Goal: Task Accomplishment & Management: Use online tool/utility

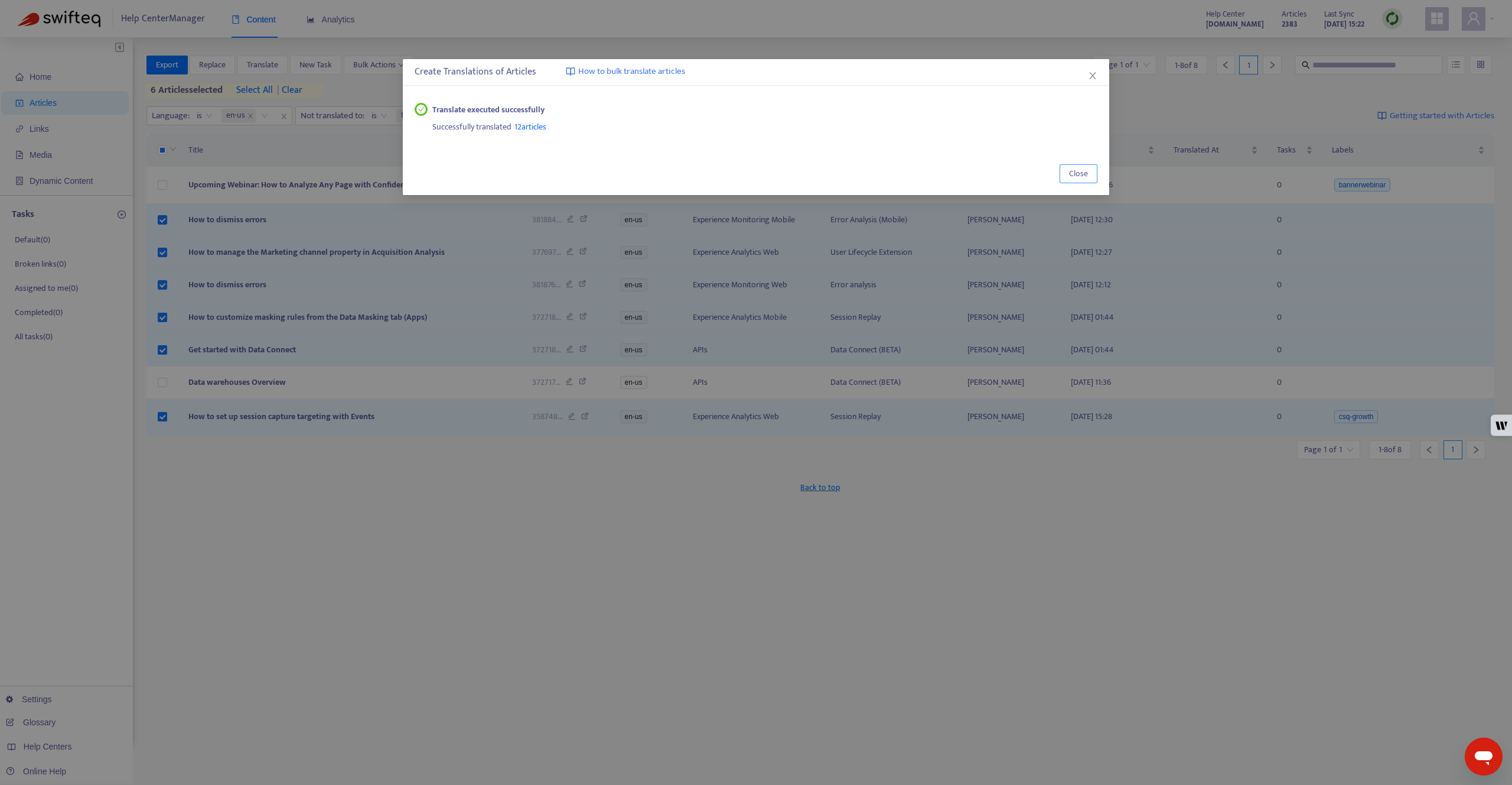
click at [1083, 174] on span "Close" at bounding box center [1078, 173] width 19 height 13
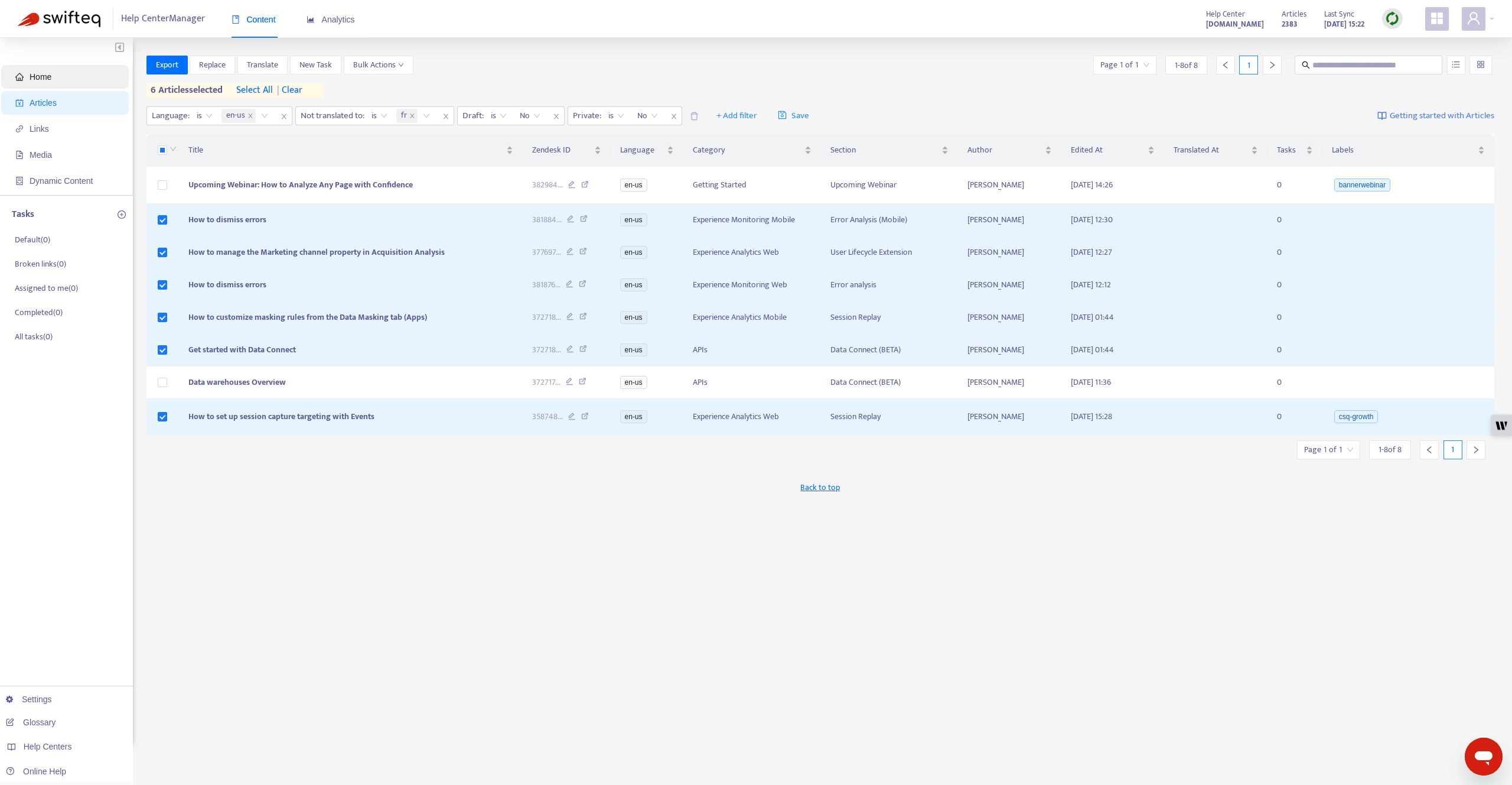
click at [65, 75] on span "Home" at bounding box center [67, 76] width 104 height 23
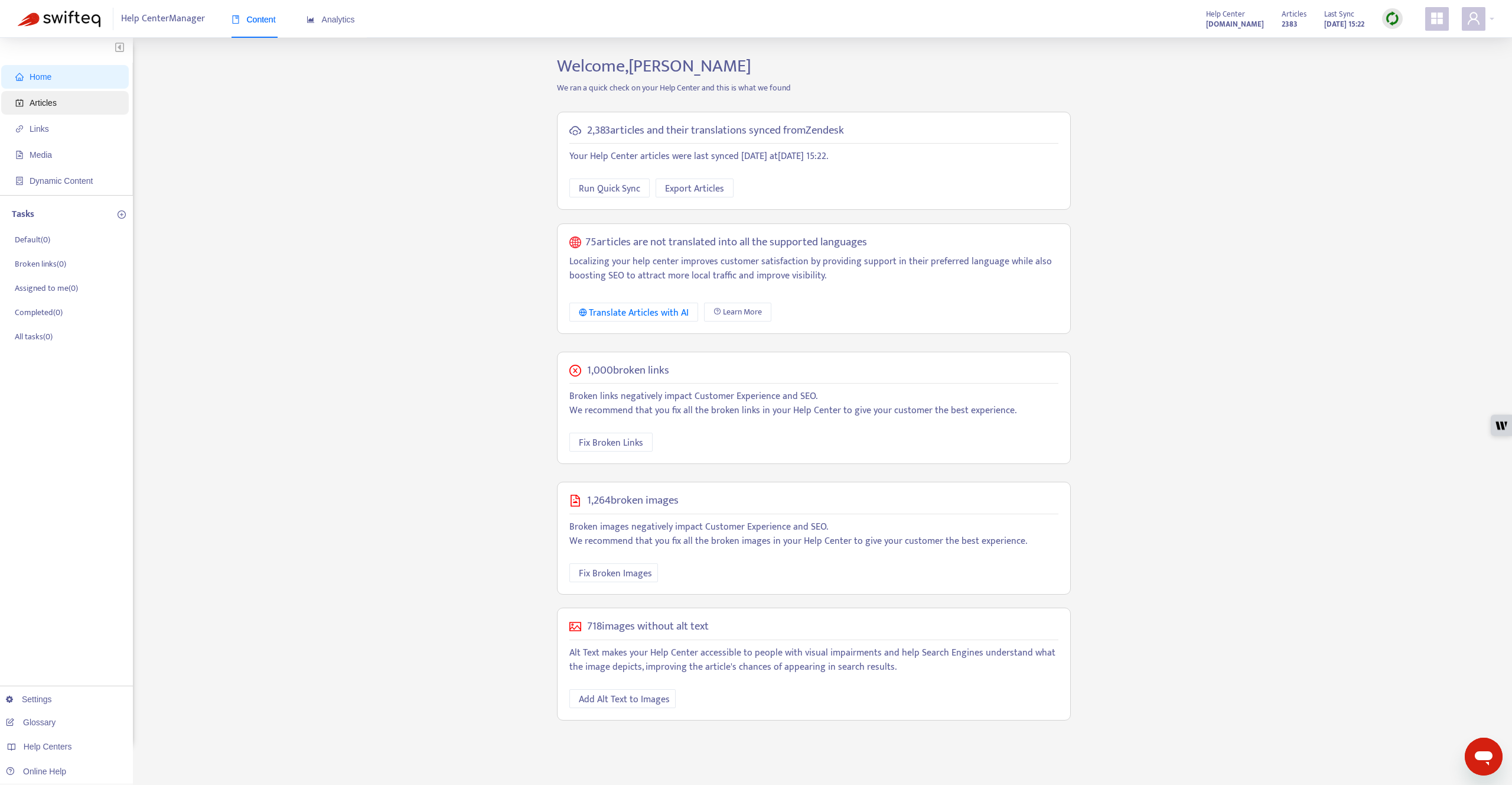
click at [63, 98] on span "Articles" at bounding box center [67, 103] width 104 height 23
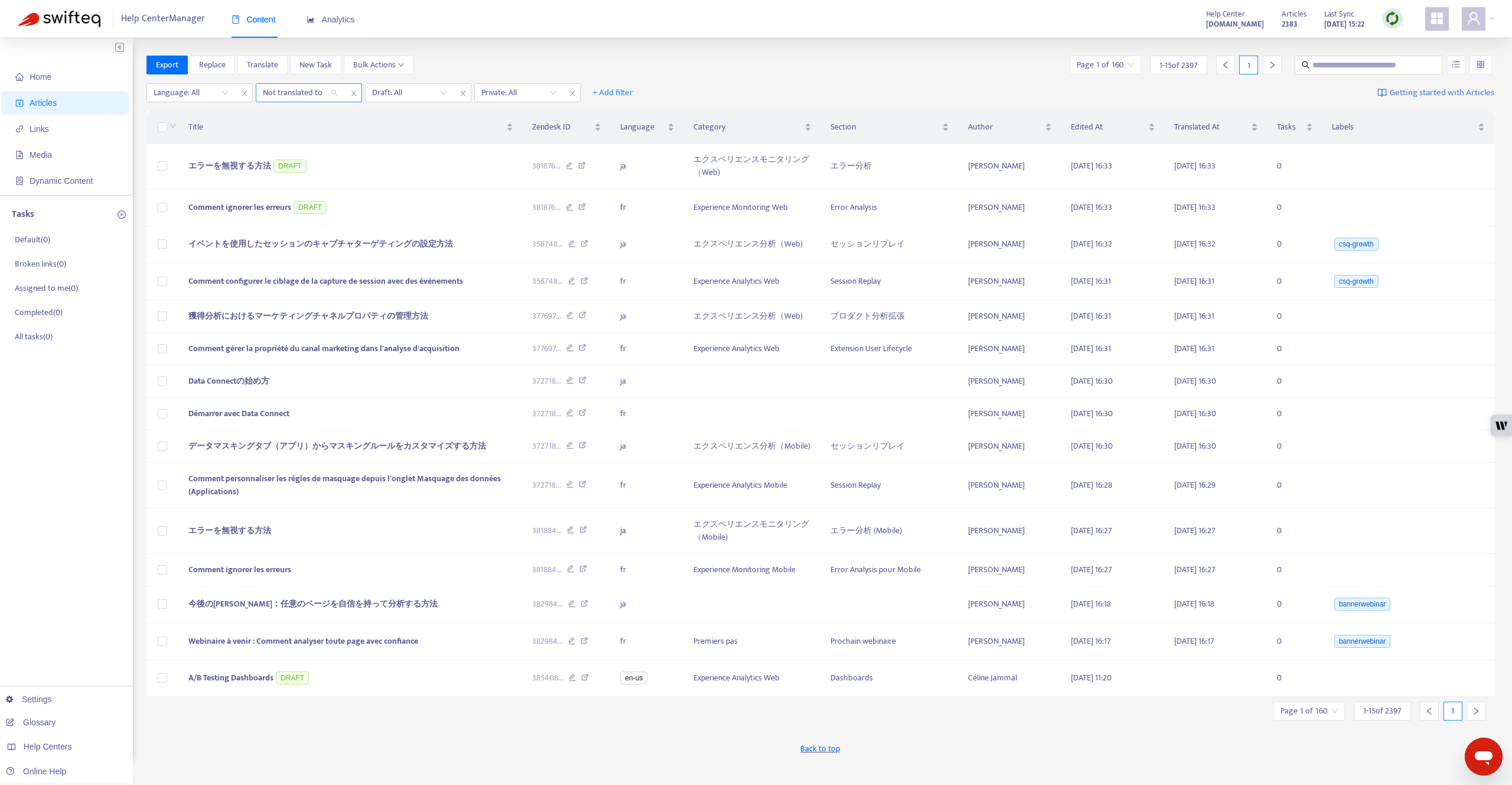
click at [313, 93] on div at bounding box center [294, 93] width 72 height 14
click at [311, 128] on div "fr" at bounding box center [369, 134] width 220 height 19
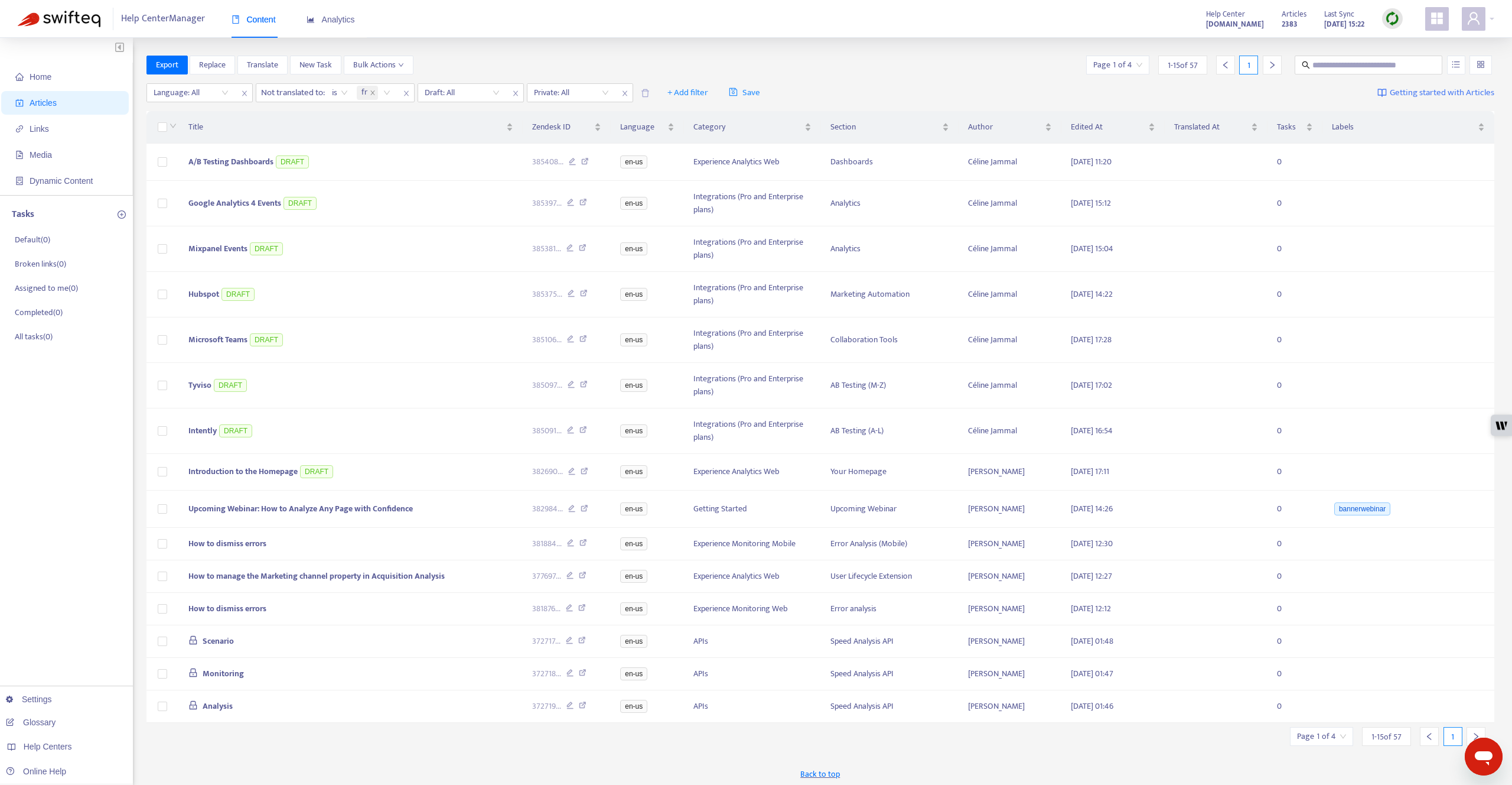
click at [680, 58] on div "Export Replace Translate New Task Bulk Actions Page 1 of 4 1 - 15 of 57 1" at bounding box center [820, 65] width 1348 height 19
click at [471, 91] on input "search" at bounding box center [462, 93] width 75 height 18
click at [468, 155] on div "No" at bounding box center [532, 153] width 206 height 13
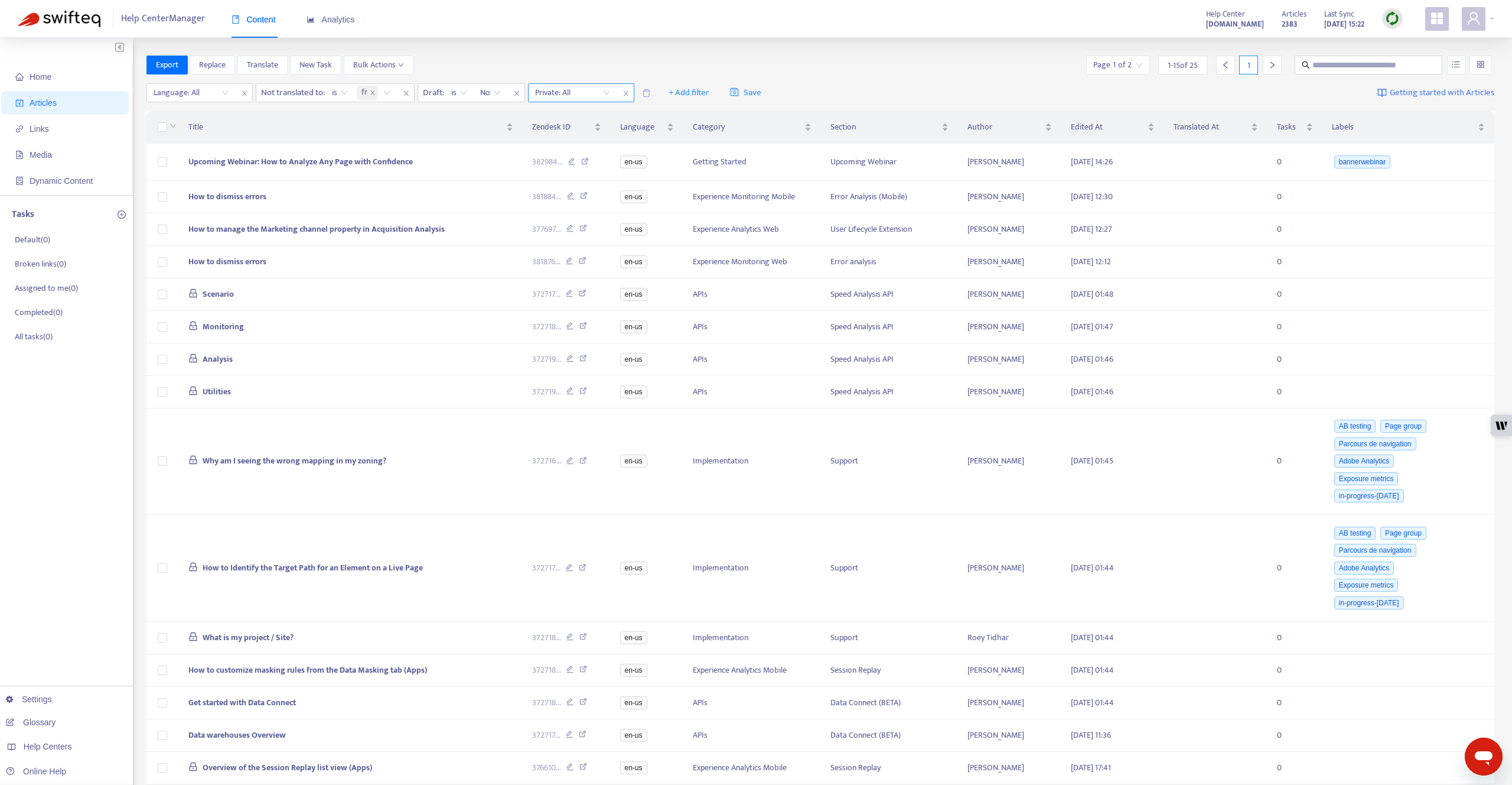
click at [571, 86] on input "search" at bounding box center [572, 93] width 75 height 18
click at [576, 150] on div "No" at bounding box center [642, 153] width 206 height 13
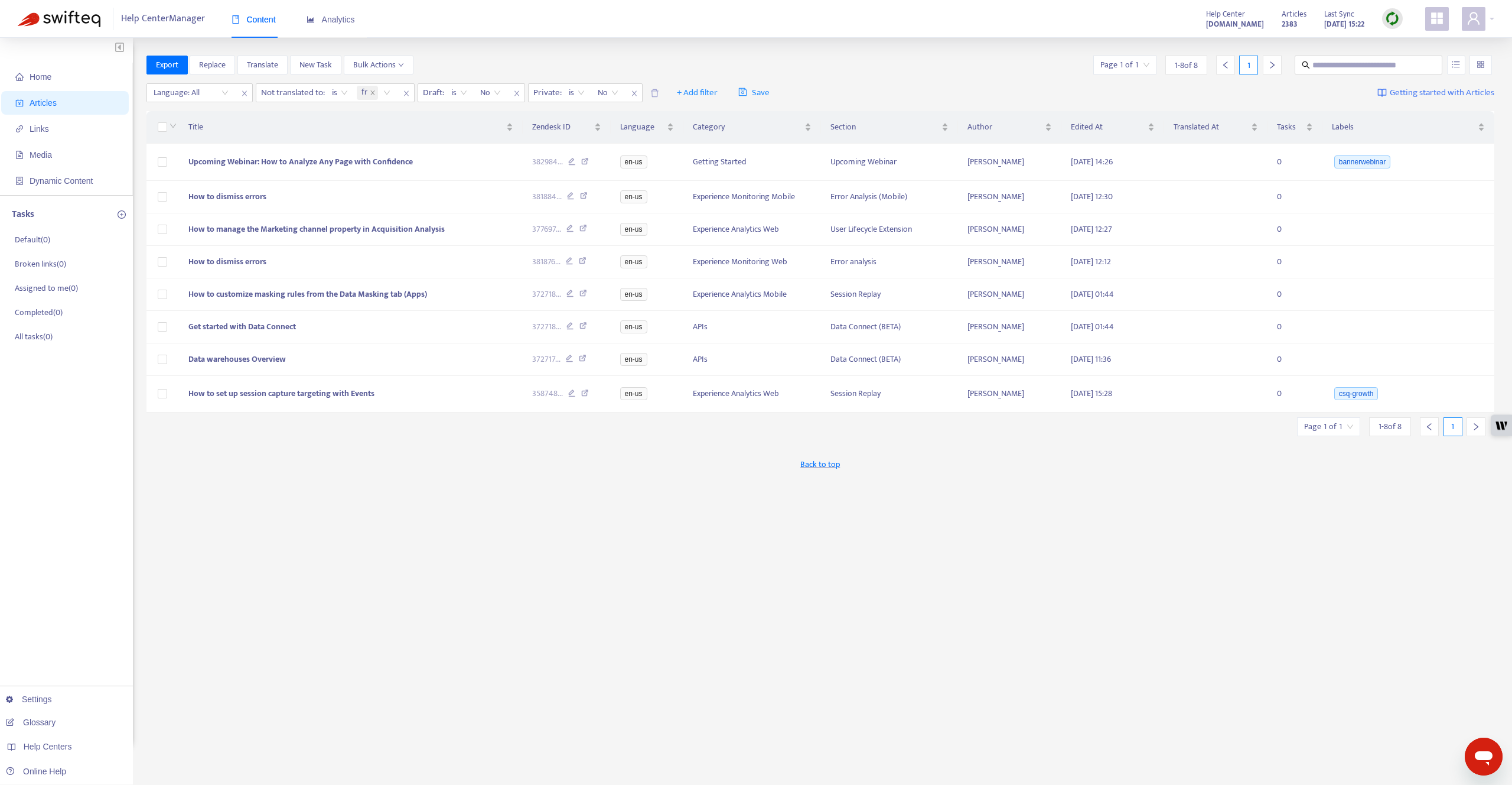
click at [1392, 19] on img at bounding box center [1392, 18] width 14 height 14
click at [1399, 45] on link "Quick Sync" at bounding box center [1416, 43] width 50 height 14
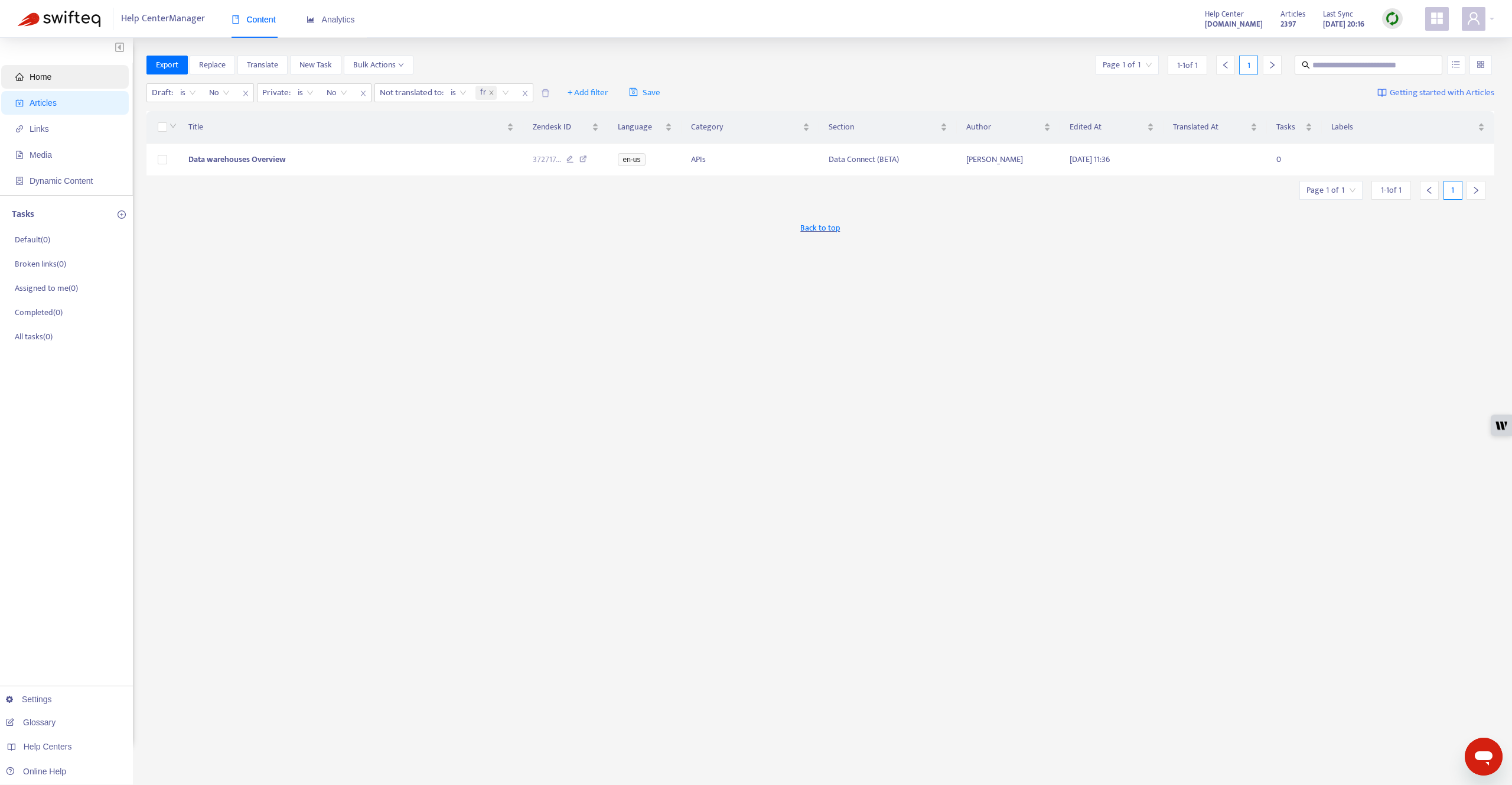
click at [74, 74] on span "Home" at bounding box center [67, 76] width 104 height 23
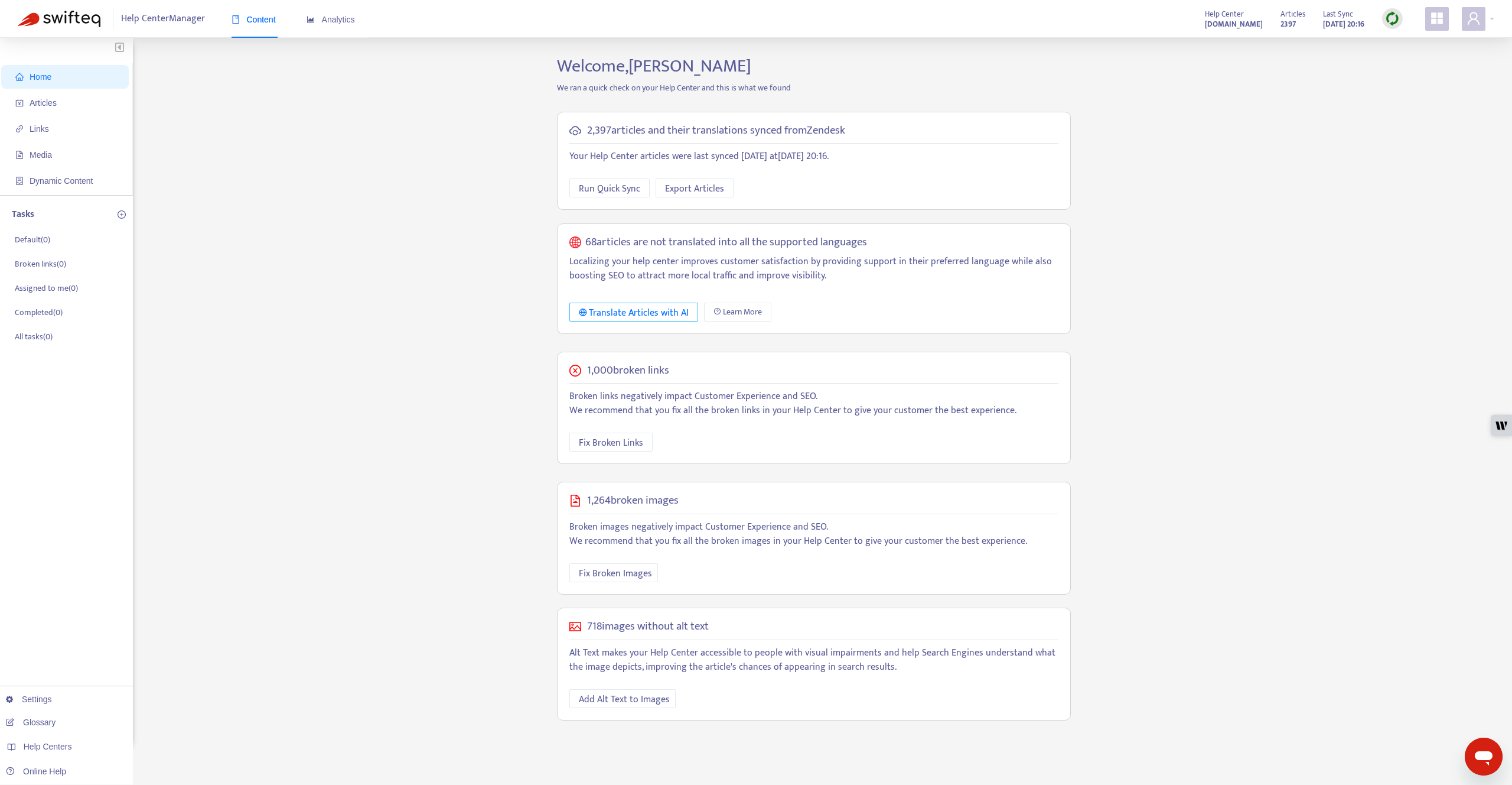
click at [652, 314] on div "Translate Articles with AI" at bounding box center [634, 312] width 111 height 14
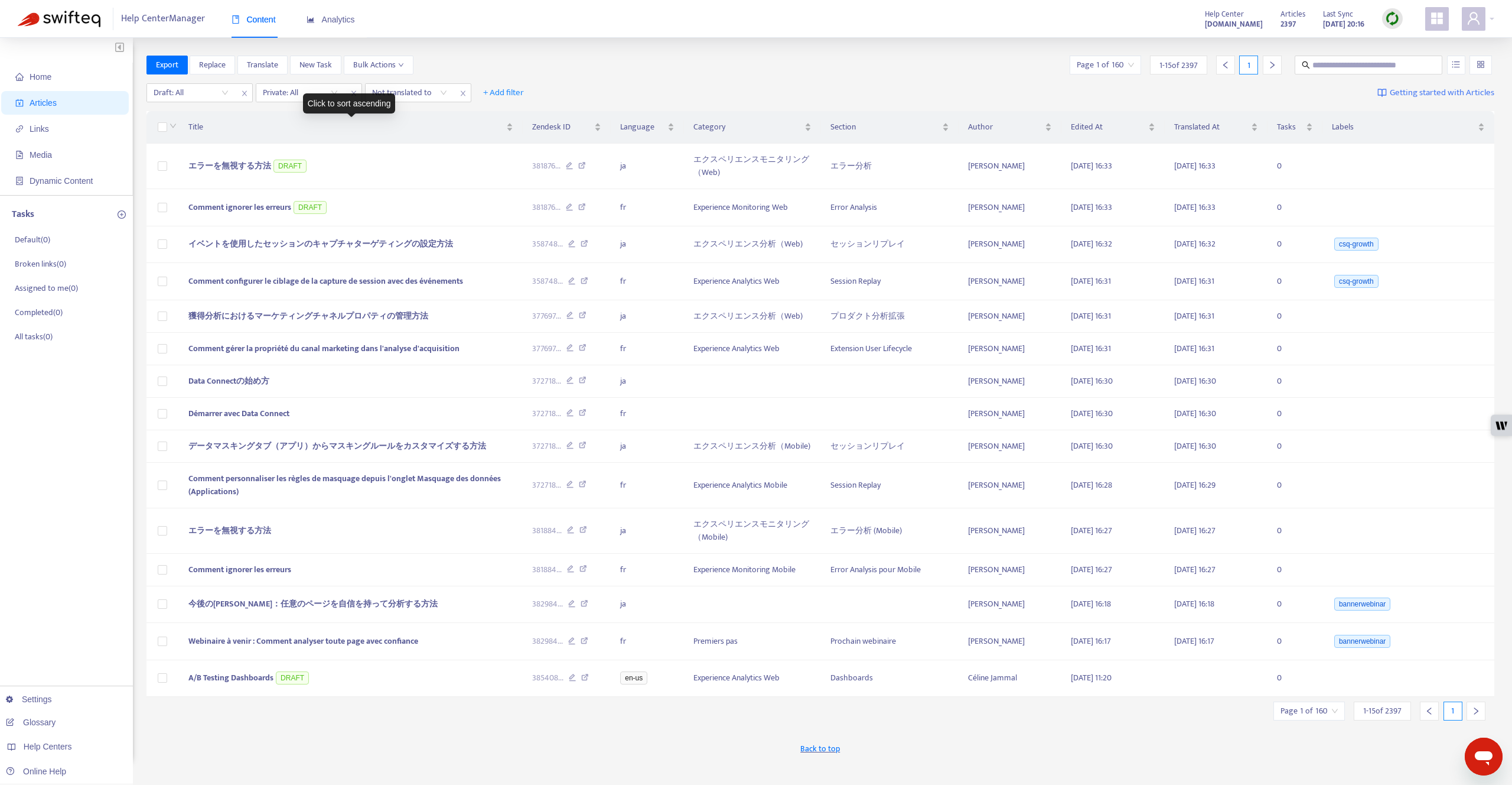
click at [199, 80] on div "Draft: All Private: All Not translated to + Add filter Getting started with Art…" at bounding box center [820, 93] width 1348 height 28
click at [203, 92] on input "search" at bounding box center [190, 93] width 75 height 18
click at [206, 158] on div "No" at bounding box center [259, 153] width 206 height 13
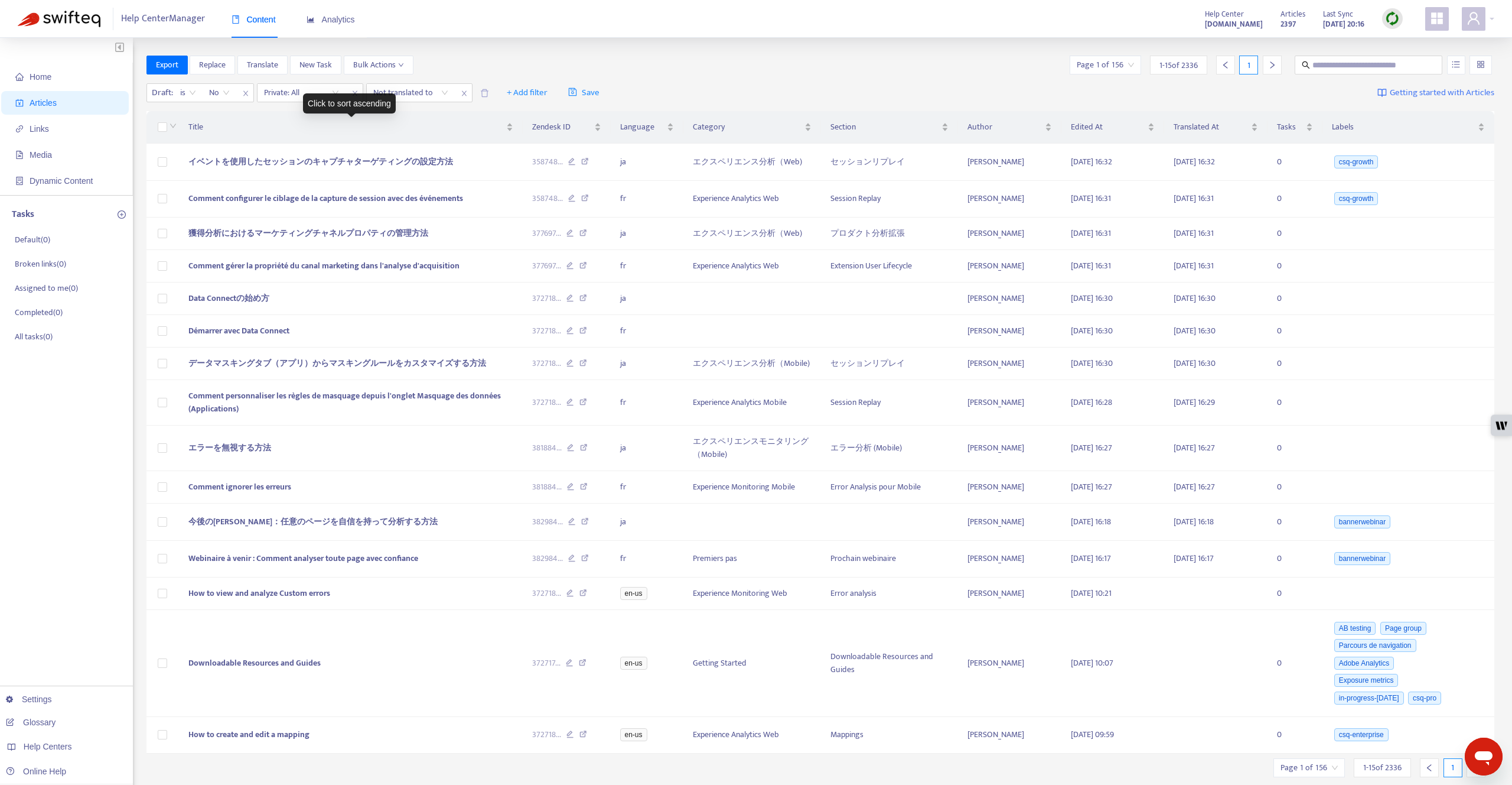
click at [325, 98] on div "Click to sort ascending" at bounding box center [349, 103] width 93 height 20
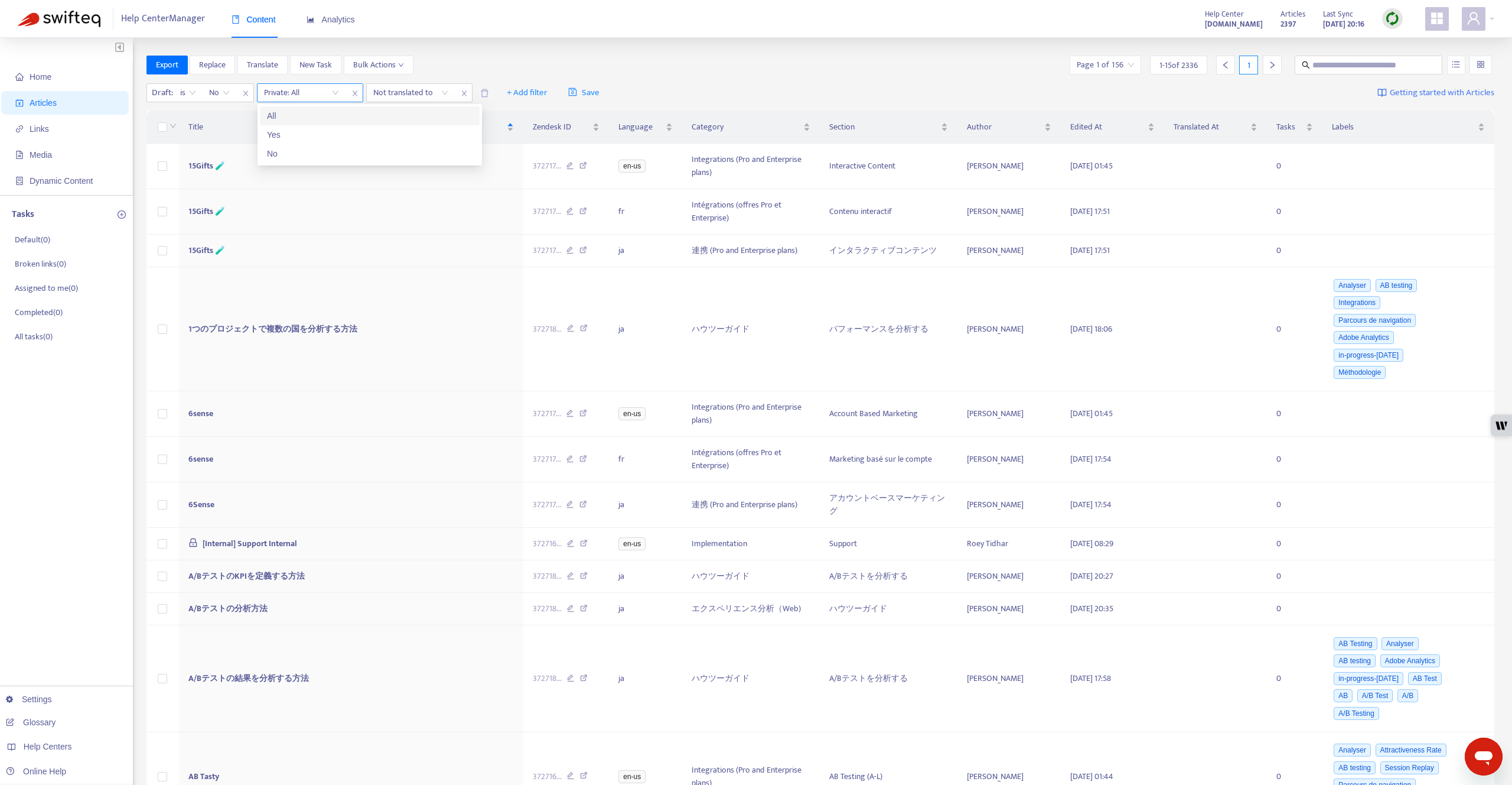
click at [303, 87] on input "search" at bounding box center [301, 93] width 75 height 18
click at [305, 151] on div "No" at bounding box center [369, 153] width 206 height 13
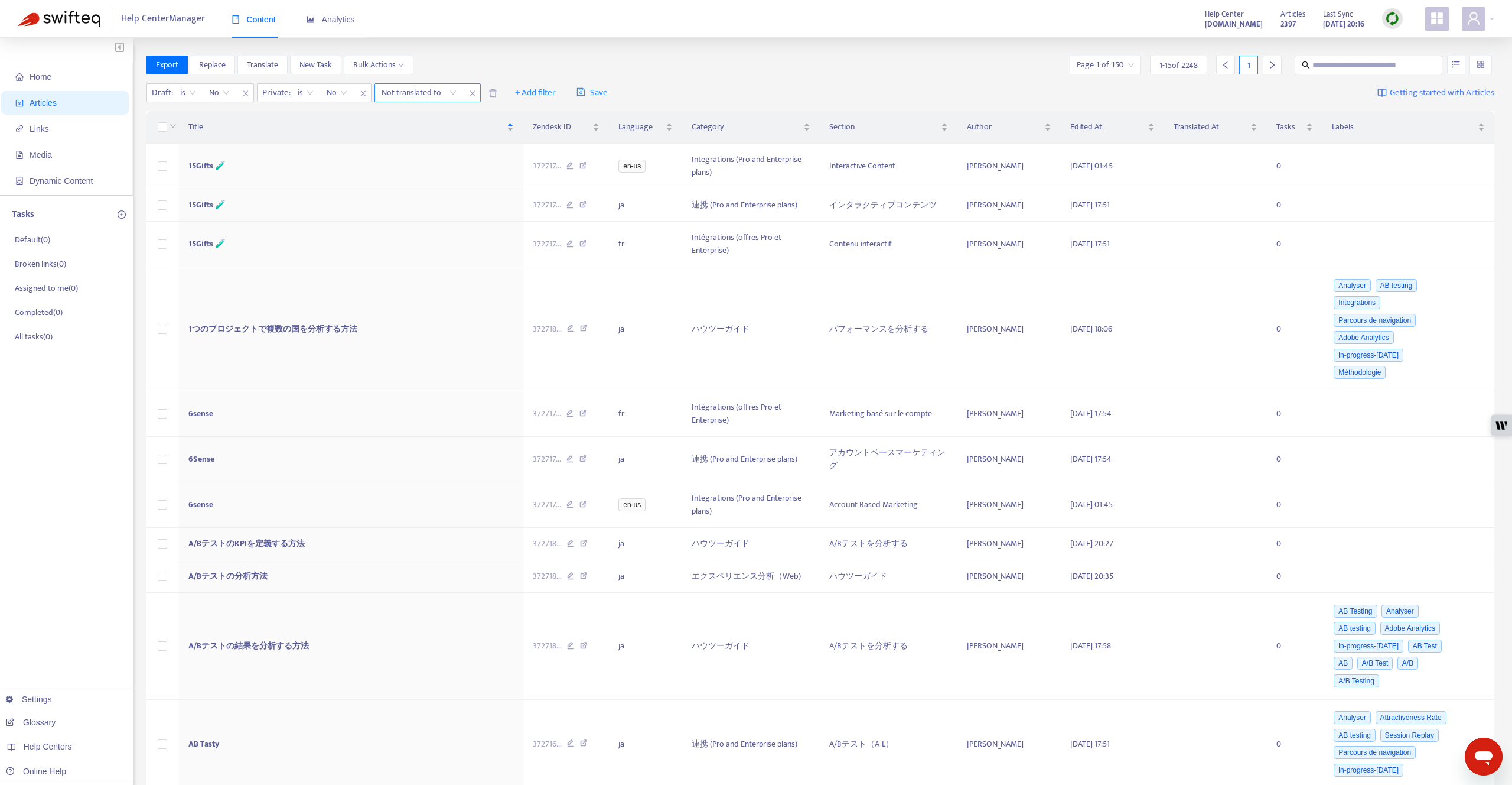
click at [431, 98] on div at bounding box center [413, 93] width 72 height 14
click at [430, 131] on div "fr" at bounding box center [486, 134] width 206 height 13
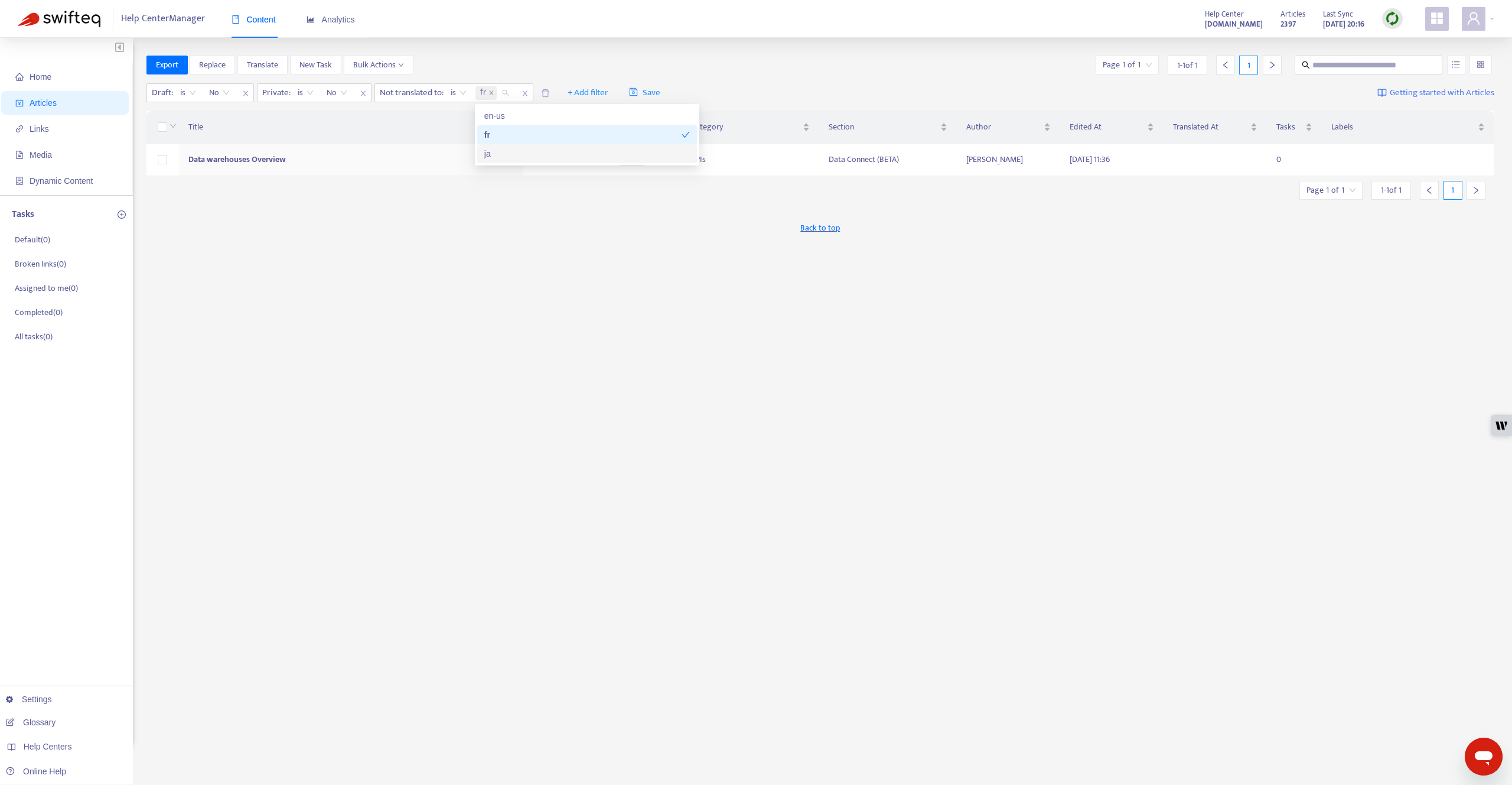
click at [593, 161] on div "ja" at bounding box center [587, 153] width 220 height 19
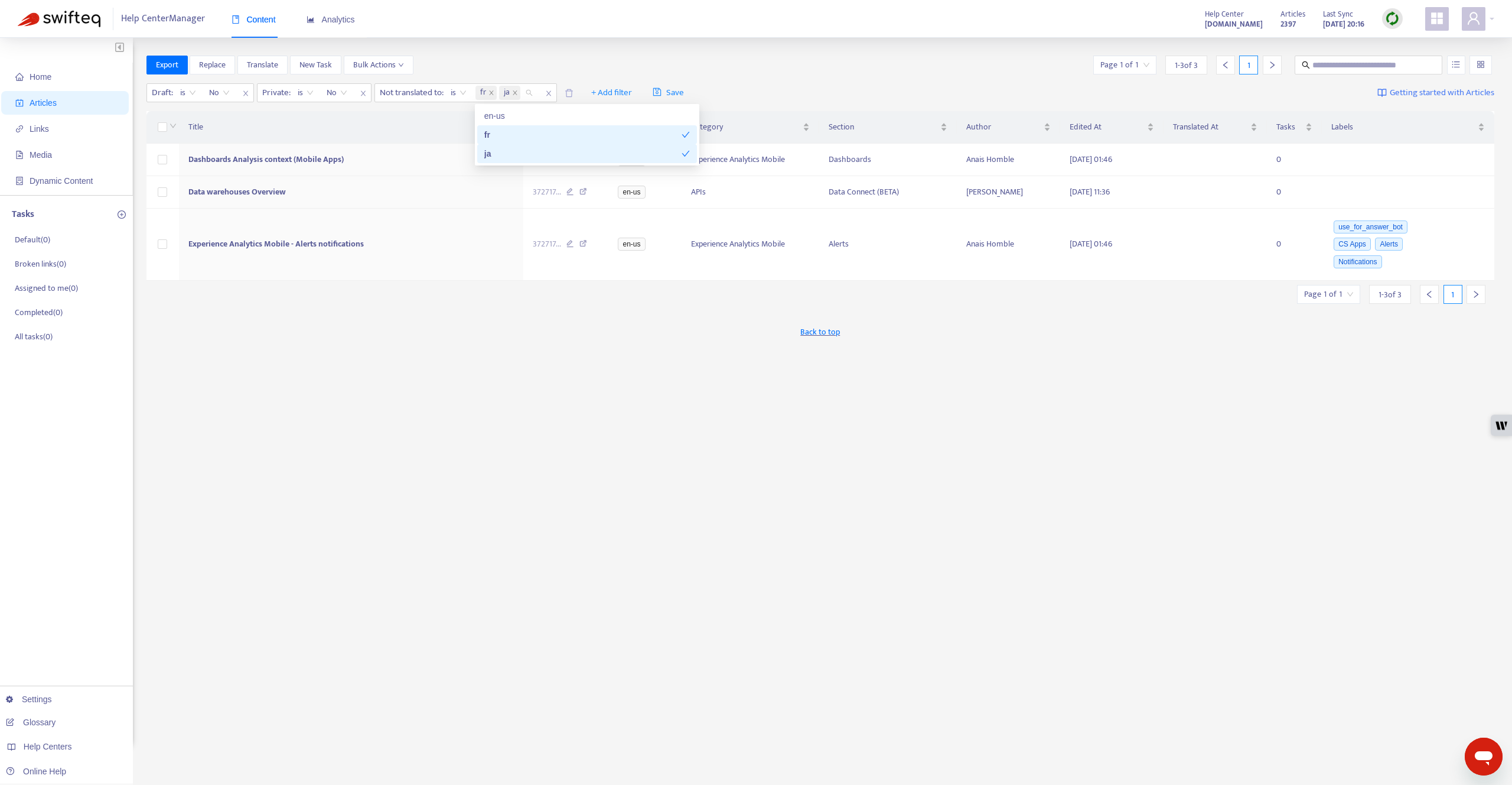
click at [555, 131] on div "fr" at bounding box center [582, 134] width 197 height 13
click at [576, 329] on div "Back to top" at bounding box center [820, 332] width 1348 height 30
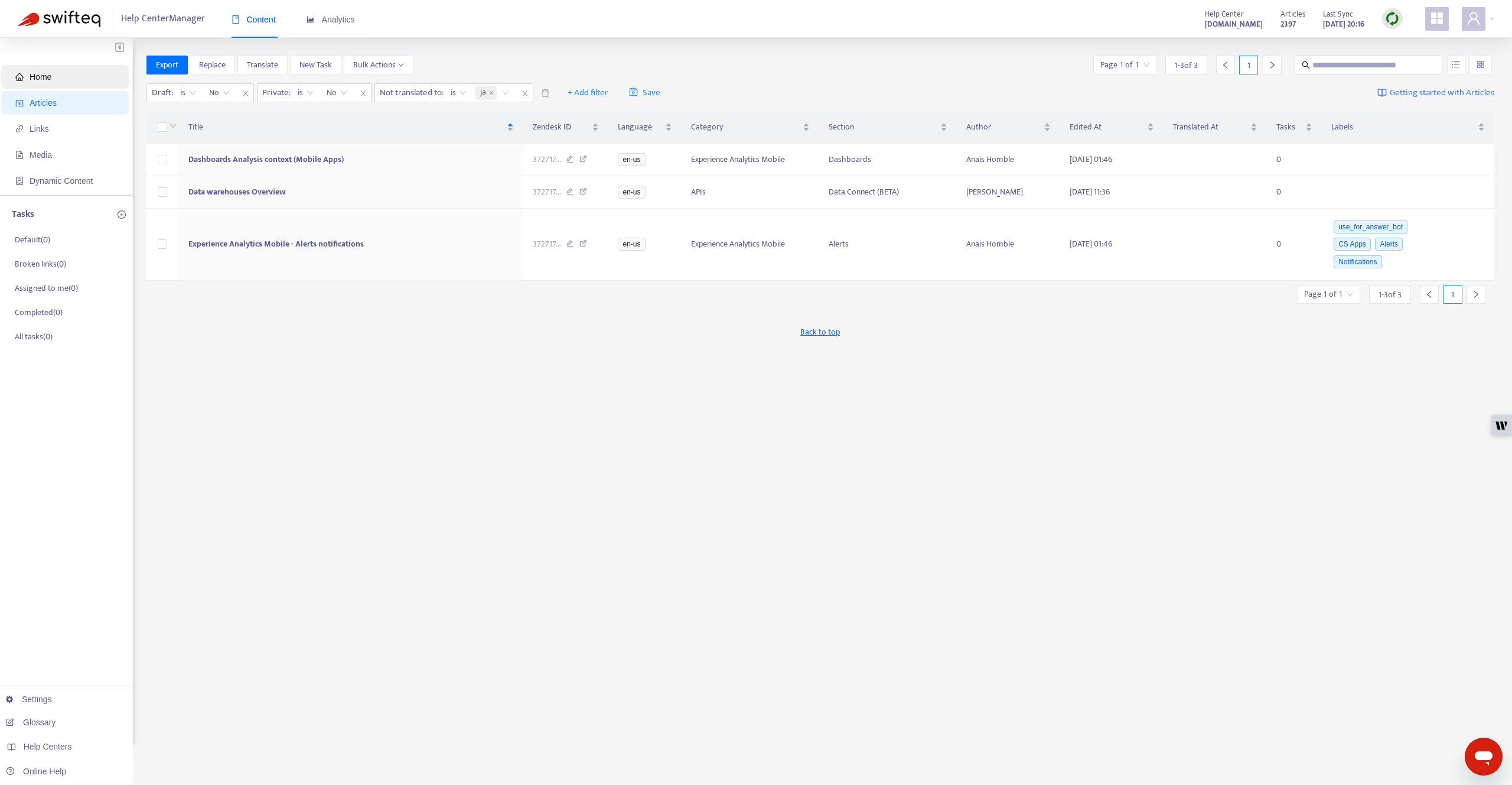
click at [67, 78] on span "Home" at bounding box center [67, 76] width 104 height 23
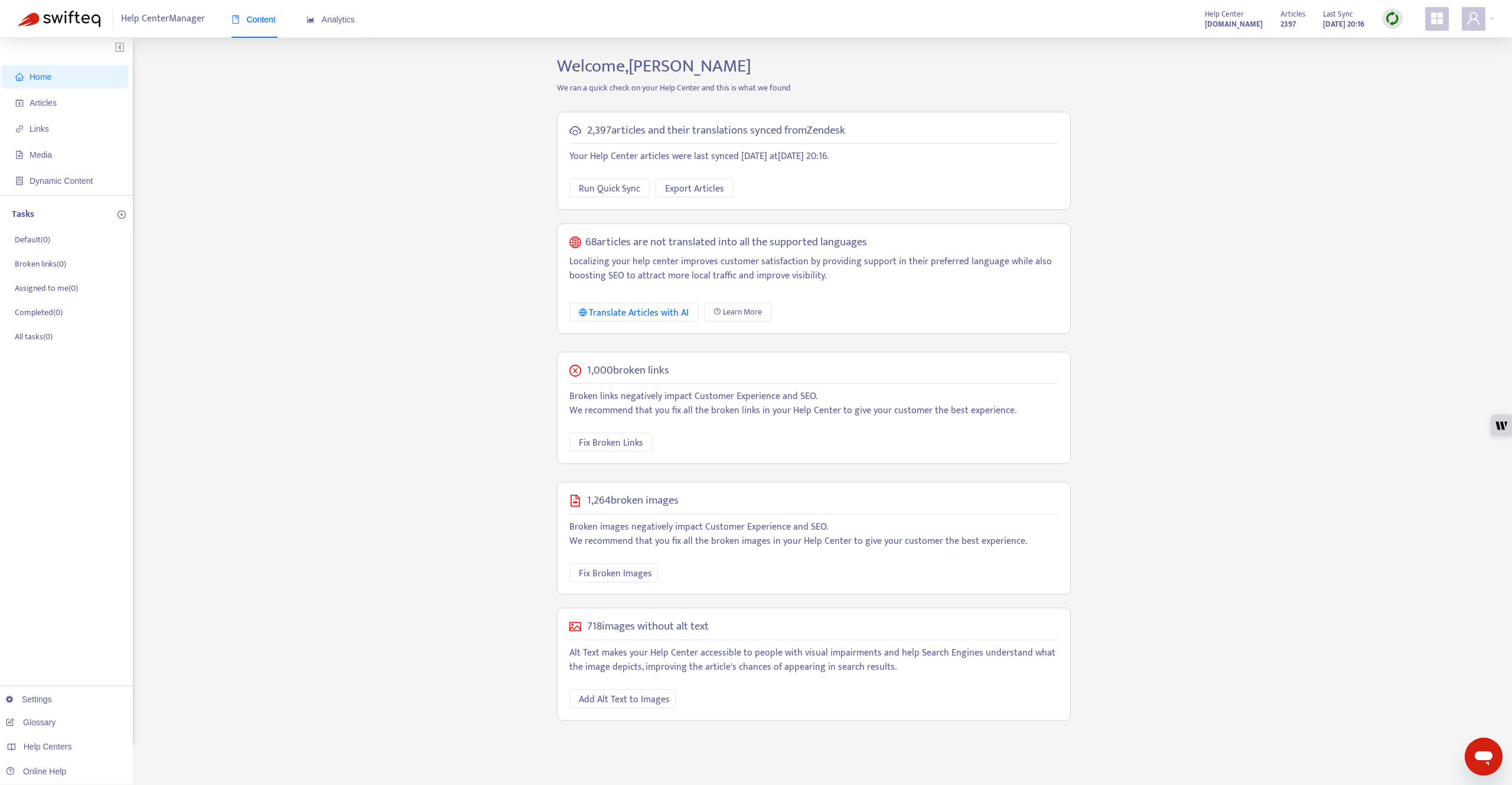
click at [373, 316] on div "Home Articles Links Media Dynamic Content Tasks Default ( 0 ) Broken links ( 0 …" at bounding box center [756, 401] width 1476 height 691
click at [419, 422] on div "Home Articles Links Media Dynamic Content Tasks Default ( 0 ) Broken links ( 0 …" at bounding box center [756, 401] width 1476 height 691
